Goal: Task Accomplishment & Management: Use online tool/utility

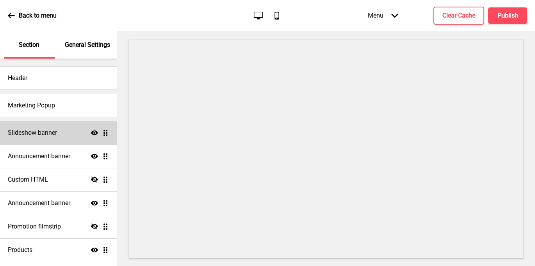
click at [79, 136] on div "Slideshow banner Show Drag" at bounding box center [58, 132] width 117 height 23
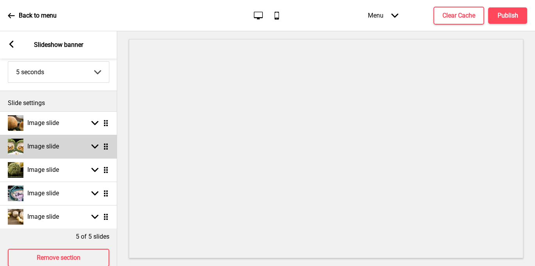
scroll to position [57, 0]
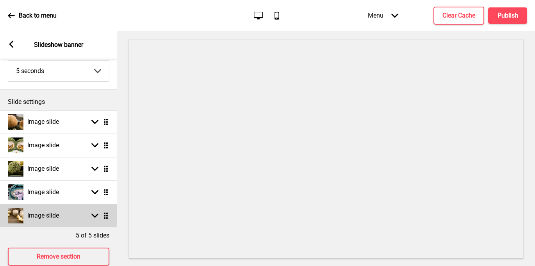
click at [105, 217] on ul "Image slide Arrow down Drag Image slide Arrow down Drag Image slide Arrow down …" at bounding box center [58, 168] width 117 height 117
click at [96, 218] on rect at bounding box center [94, 215] width 7 height 7
select select "left"
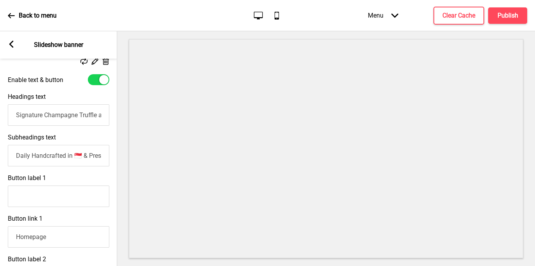
scroll to position [302, 0]
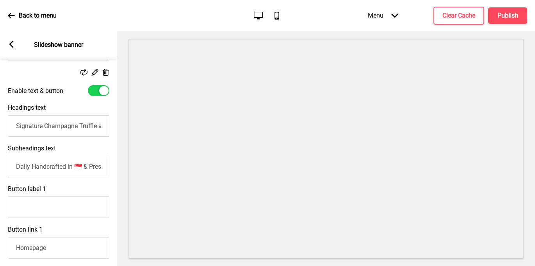
click at [17, 126] on input "Signature Champagne Truffle and Ganache Mini Snowskin Mooncake (Contains 15% Li…" at bounding box center [59, 125] width 102 height 21
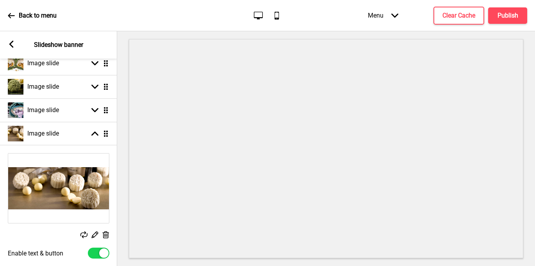
scroll to position [138, 0]
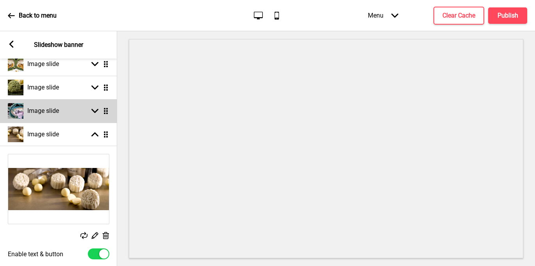
type input "🔴 SOLD OUT! Signature Champagne Truffle and Ganache Mini Snowskin Mooncake (Con…"
click at [95, 111] on icon at bounding box center [94, 111] width 7 height 4
select select "left"
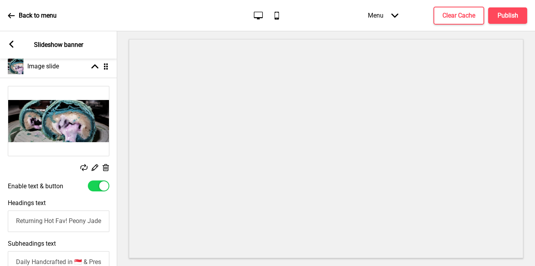
scroll to position [193, 0]
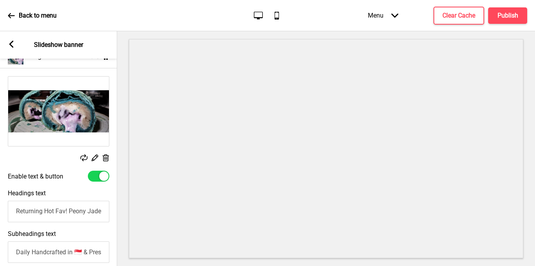
click at [17, 212] on input "Returning Hot Fav! Peony Jade's 2020 Original Flaky Mochi [PERSON_NAME] Cha Cha…" at bounding box center [59, 211] width 102 height 21
paste input "🔴 SOLD OUT!"
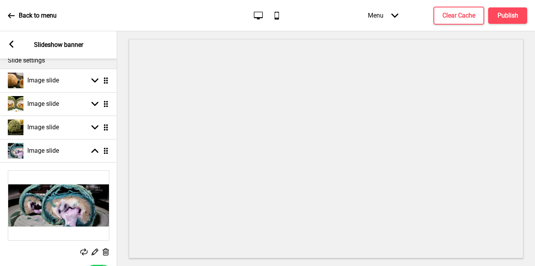
scroll to position [97, 0]
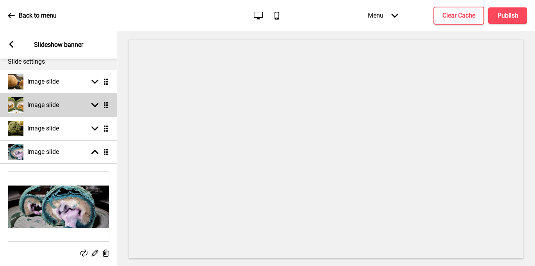
type input "🔴 SOLD OUT! Returning Hot Fav! Peony Jade's 2020 Original Flaky Mochi [PERSON_N…"
click at [95, 105] on icon at bounding box center [94, 105] width 7 height 4
select select "left"
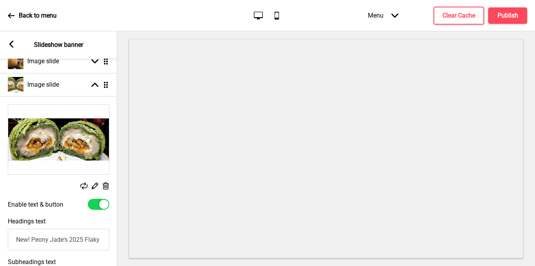
scroll to position [121, 0]
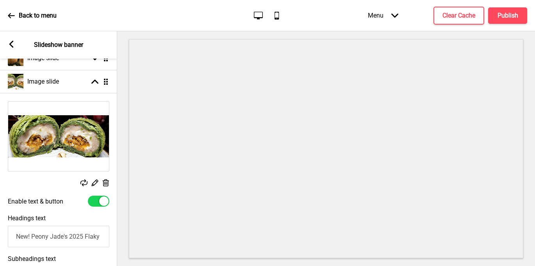
click at [15, 237] on input "New! Peony Jade's 2025 Flaky Teochew ‘Orh Ni’/Yam with Mochi [PERSON_NAME] Salt…" at bounding box center [59, 236] width 102 height 21
paste input "🔴 SOLD OUT!"
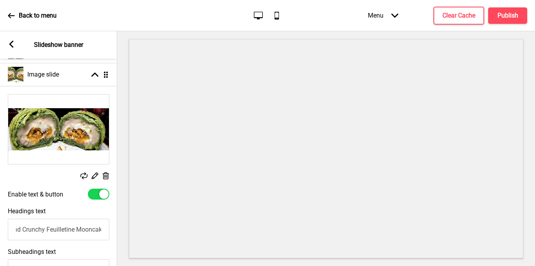
scroll to position [190, 0]
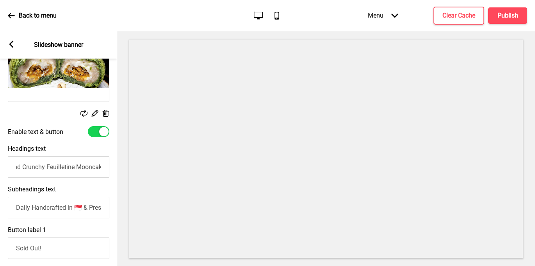
type input "🔴 SOLD OUT! New! Peony Jade's 2025 Flaky Teochew ‘Orh Ni’/Yam with Mochi [PERSO…"
drag, startPoint x: 16, startPoint y: 208, endPoint x: 116, endPoint y: 212, distance: 99.7
click at [116, 212] on div "Subheadings text Daily Handcrafted in 🇸🇬 & Preservative-free" at bounding box center [58, 202] width 117 height 41
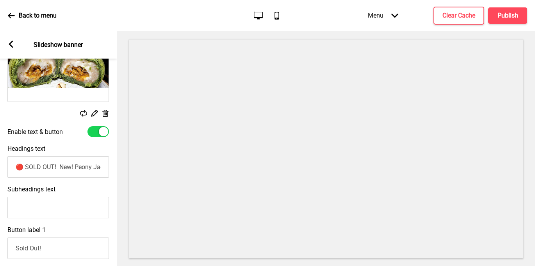
drag, startPoint x: 16, startPoint y: 248, endPoint x: 52, endPoint y: 250, distance: 35.6
click at [52, 250] on input "Sold Out!" at bounding box center [58, 247] width 102 height 21
click at [42, 244] on input "Button label 1" at bounding box center [58, 247] width 102 height 21
drag, startPoint x: 55, startPoint y: 251, endPoint x: 2, endPoint y: 245, distance: 53.8
click at [2, 245] on div "Button label 1 Thank You 🙏" at bounding box center [58, 242] width 117 height 41
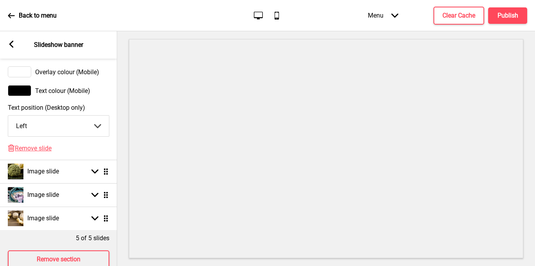
scroll to position [569, 0]
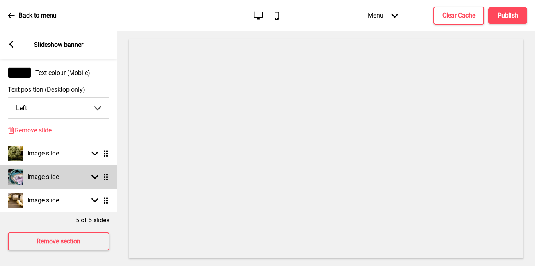
type input "Thank You 🙏"
click at [94, 182] on div "Image slide Arrow down Drag" at bounding box center [58, 176] width 117 height 23
select select "left"
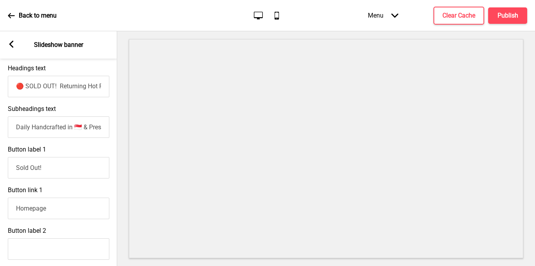
scroll to position [313, 0]
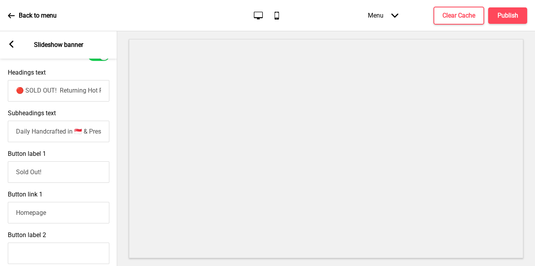
drag, startPoint x: 53, startPoint y: 176, endPoint x: 13, endPoint y: 166, distance: 40.7
click at [13, 166] on input "Sold Out!" at bounding box center [59, 171] width 102 height 21
paste input "Thank You 🙏"
type input "Thank You 🙏"
click at [16, 131] on input "Daily Handcrafted in 🇸🇬 & Preservative-free!" at bounding box center [59, 131] width 102 height 21
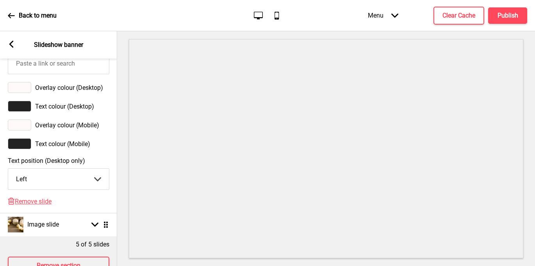
scroll to position [569, 0]
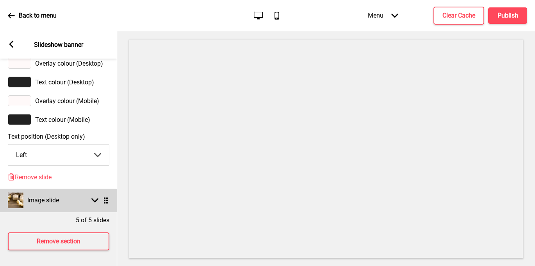
click at [97, 204] on rect at bounding box center [94, 200] width 7 height 7
select select "left"
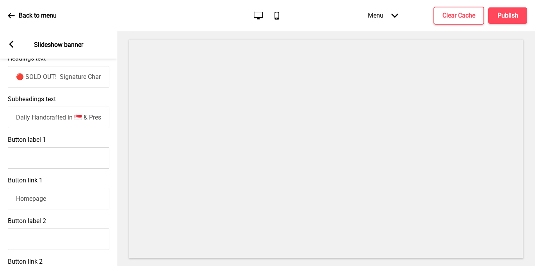
scroll to position [316, 0]
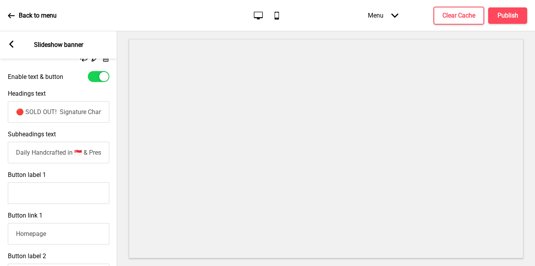
click at [40, 196] on input "Button label 1" at bounding box center [59, 192] width 102 height 21
paste input "Thank You 🙏"
type input "Thank You 🙏"
click at [513, 18] on h4 "Publish" at bounding box center [508, 15] width 21 height 9
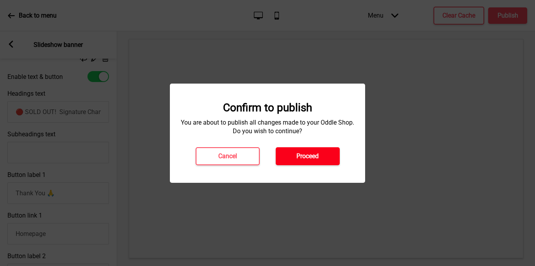
click at [318, 160] on h4 "Proceed" at bounding box center [307, 156] width 22 height 9
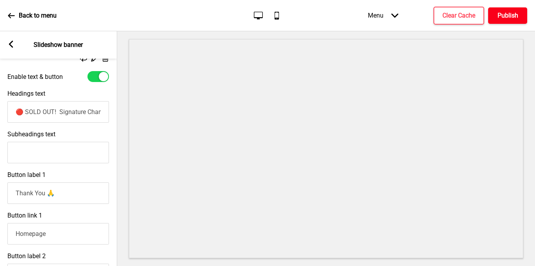
click at [505, 17] on h4 "Publish" at bounding box center [508, 15] width 21 height 9
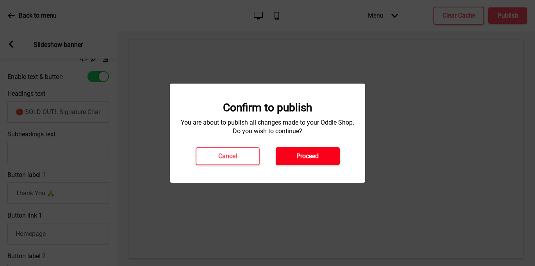
click at [309, 159] on h4 "Proceed" at bounding box center [307, 156] width 22 height 9
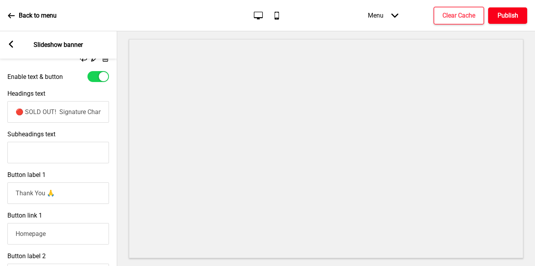
click at [511, 16] on h4 "Publish" at bounding box center [508, 15] width 21 height 9
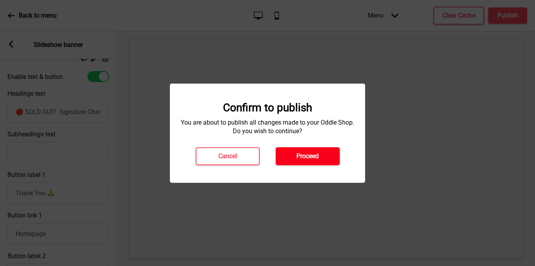
click at [305, 156] on h4 "Proceed" at bounding box center [307, 156] width 22 height 9
